Goal: Information Seeking & Learning: Learn about a topic

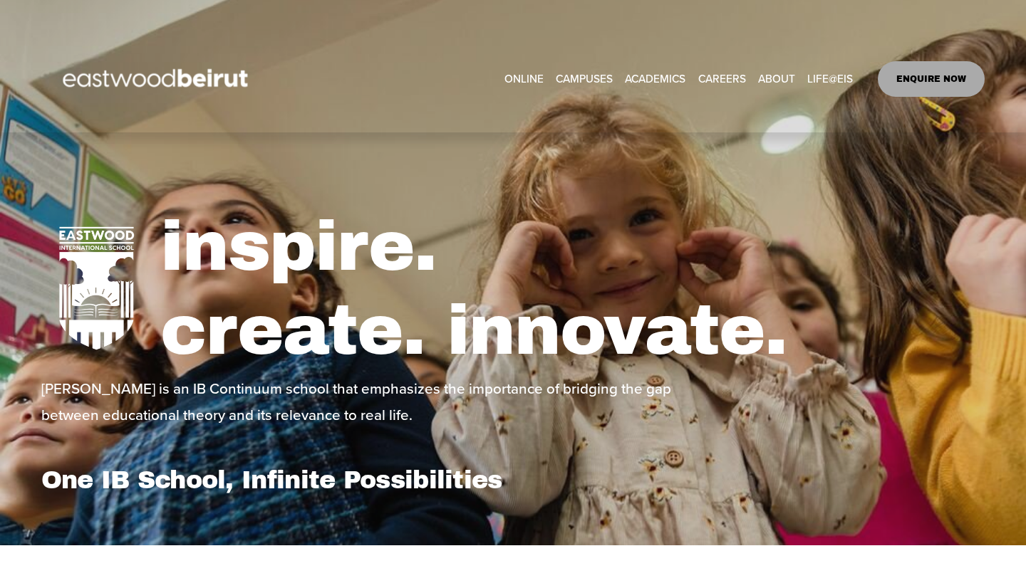
select select "**"
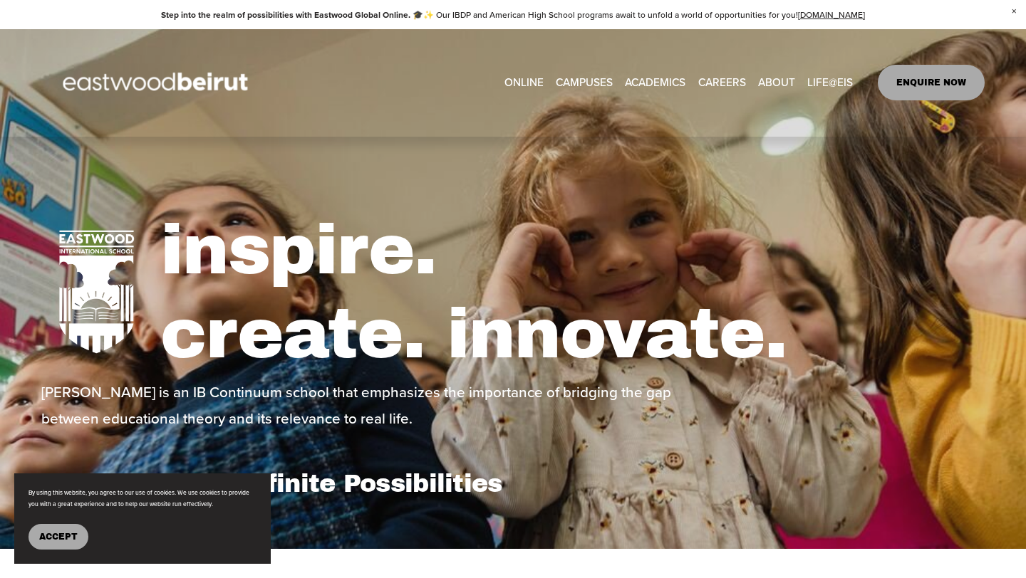
click at [516, 82] on link "ONLINE" at bounding box center [523, 83] width 39 height 22
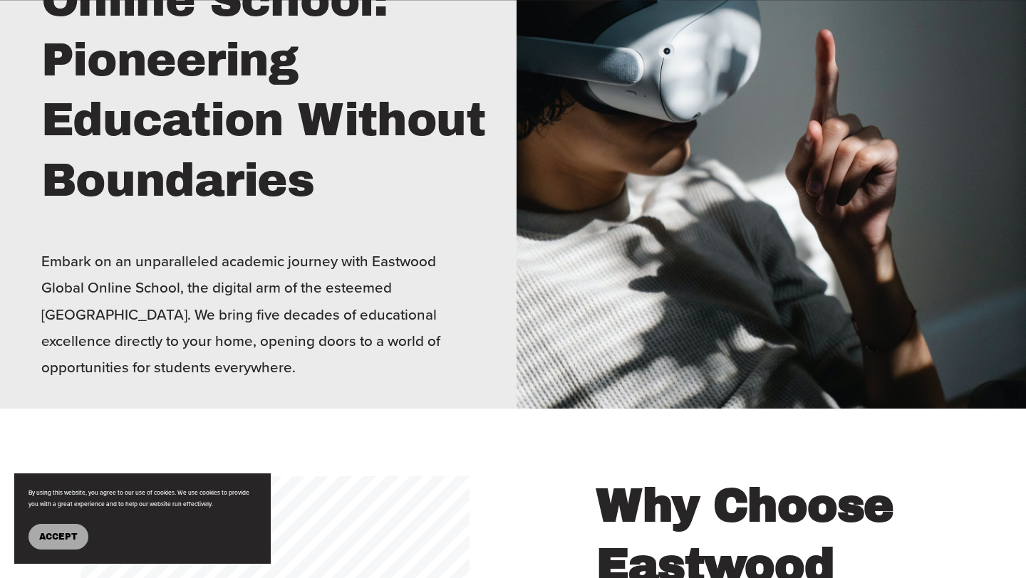
scroll to position [907, 0]
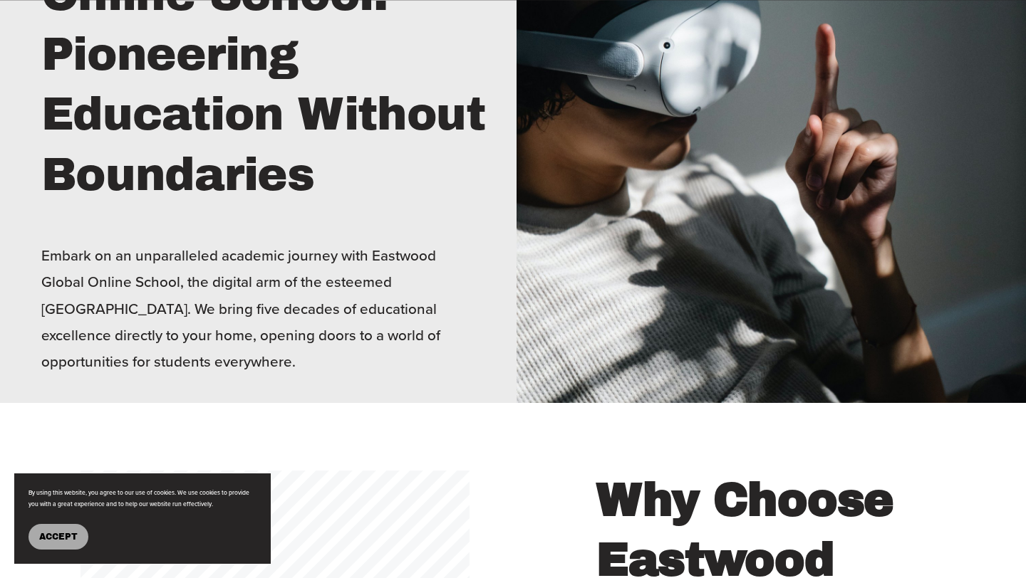
click at [65, 533] on span "Accept" at bounding box center [58, 537] width 38 height 10
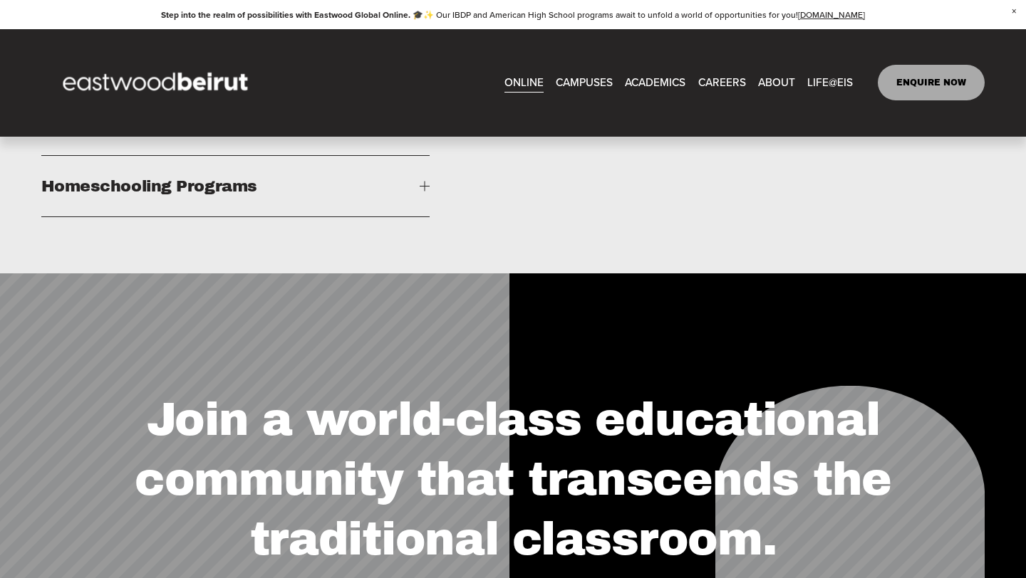
scroll to position [1991, 0]
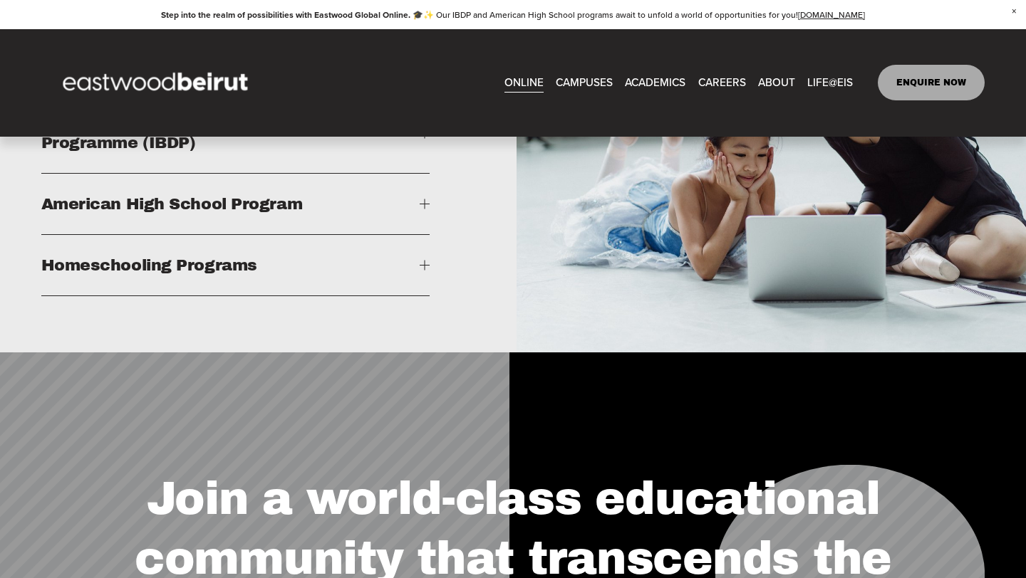
click at [422, 273] on button "Homeschooling Programs" at bounding box center [235, 265] width 389 height 61
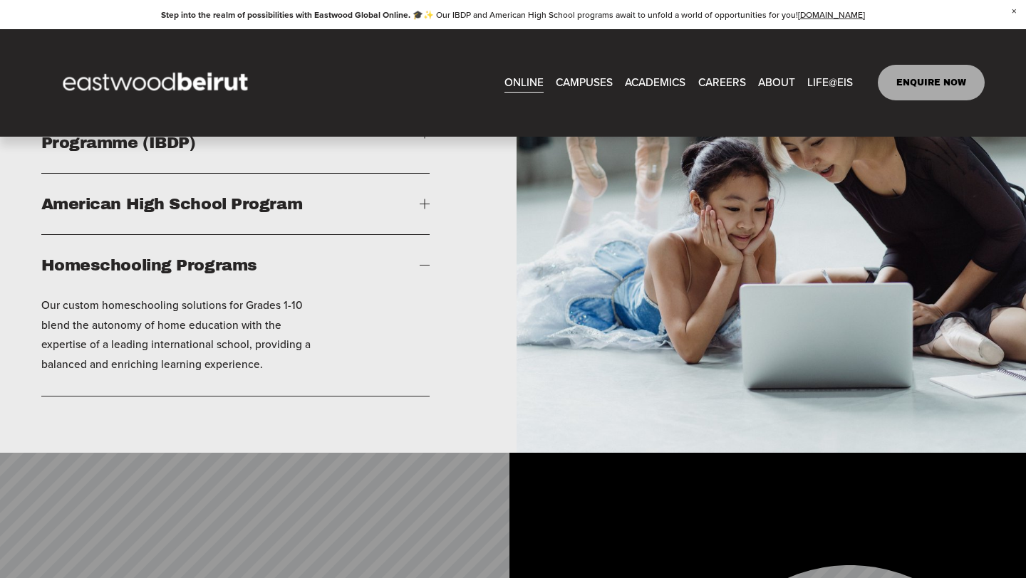
click at [420, 273] on button "Homeschooling Programs" at bounding box center [235, 265] width 389 height 61
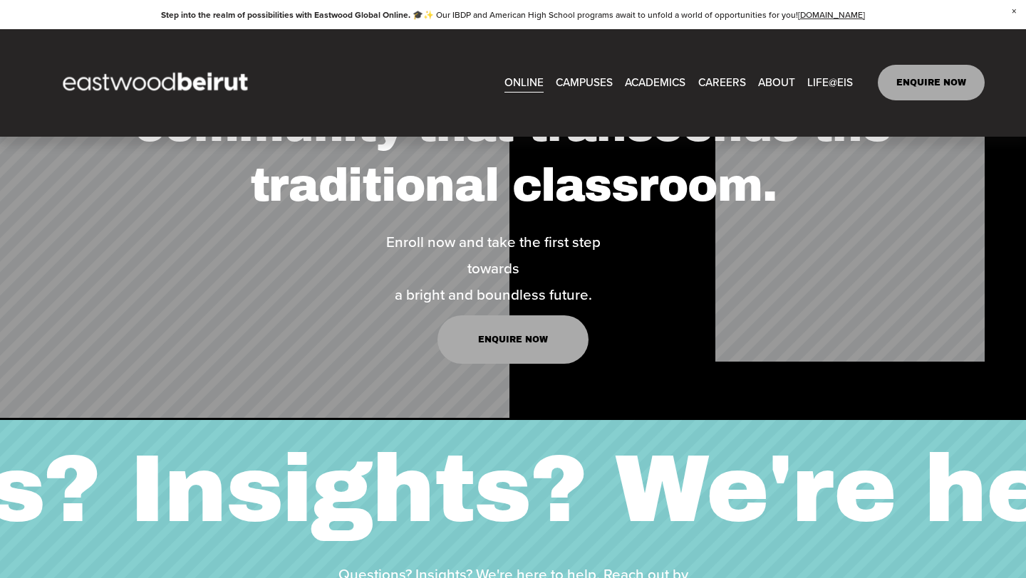
scroll to position [2410, 0]
